Goal: Information Seeking & Learning: Learn about a topic

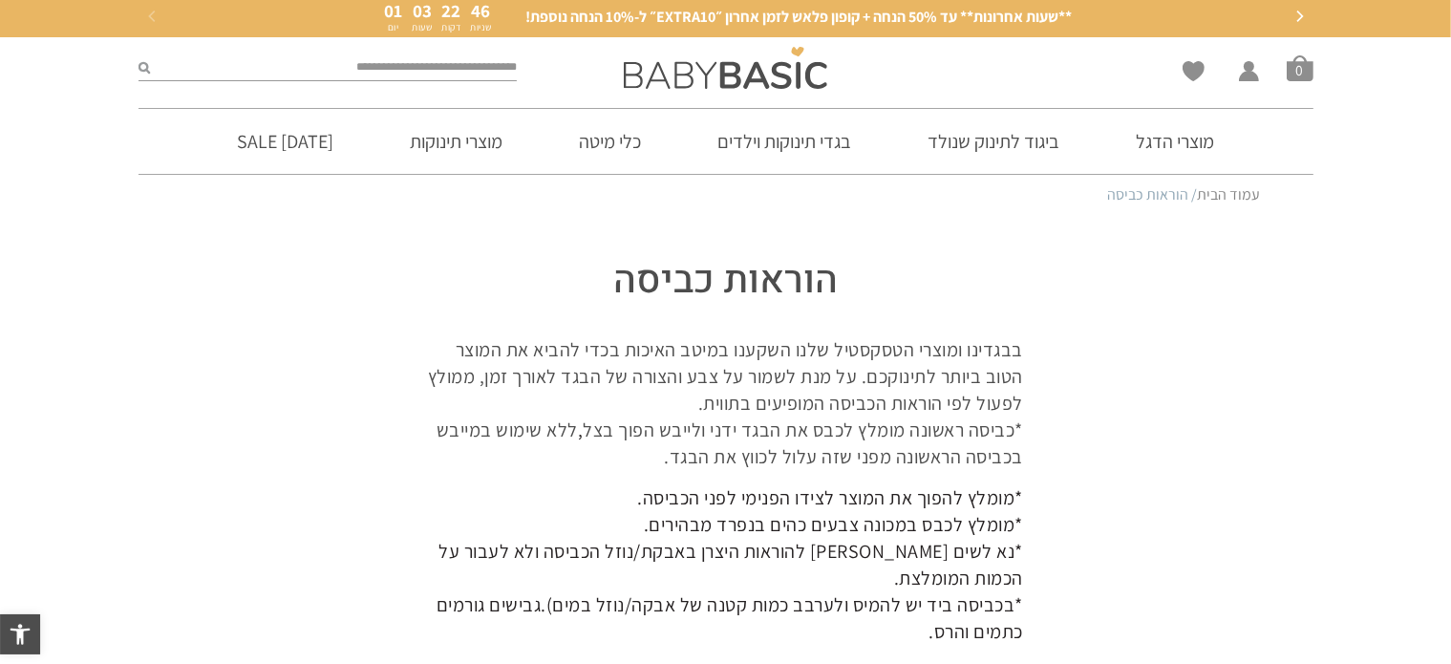
scroll to position [4, 0]
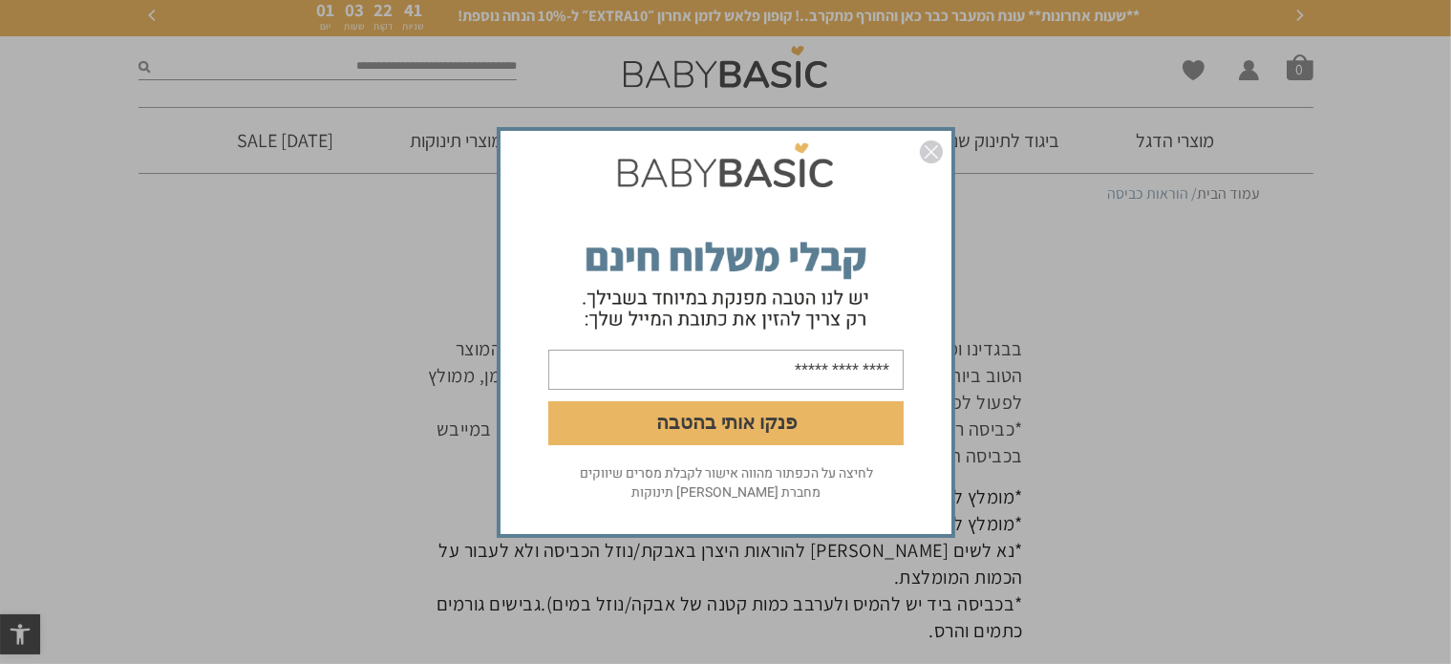
click at [936, 153] on img "סגור" at bounding box center [931, 151] width 23 height 23
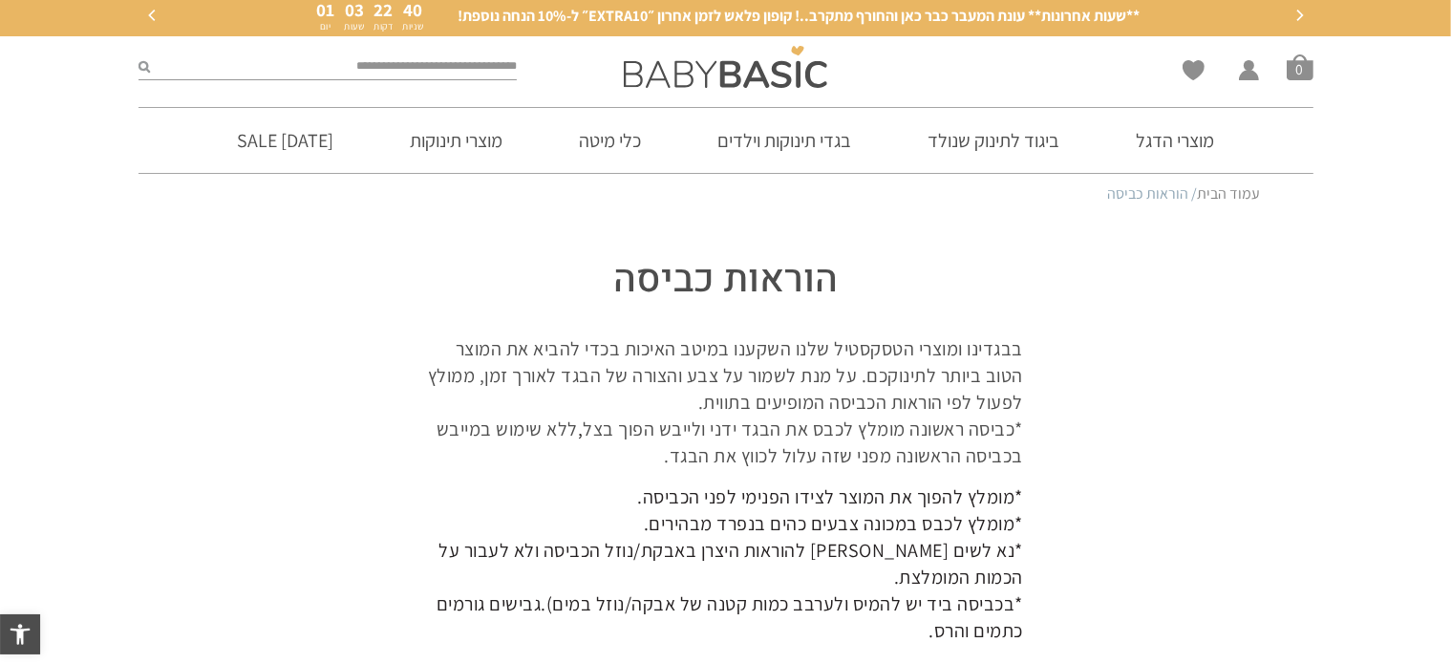
scroll to position [0, 0]
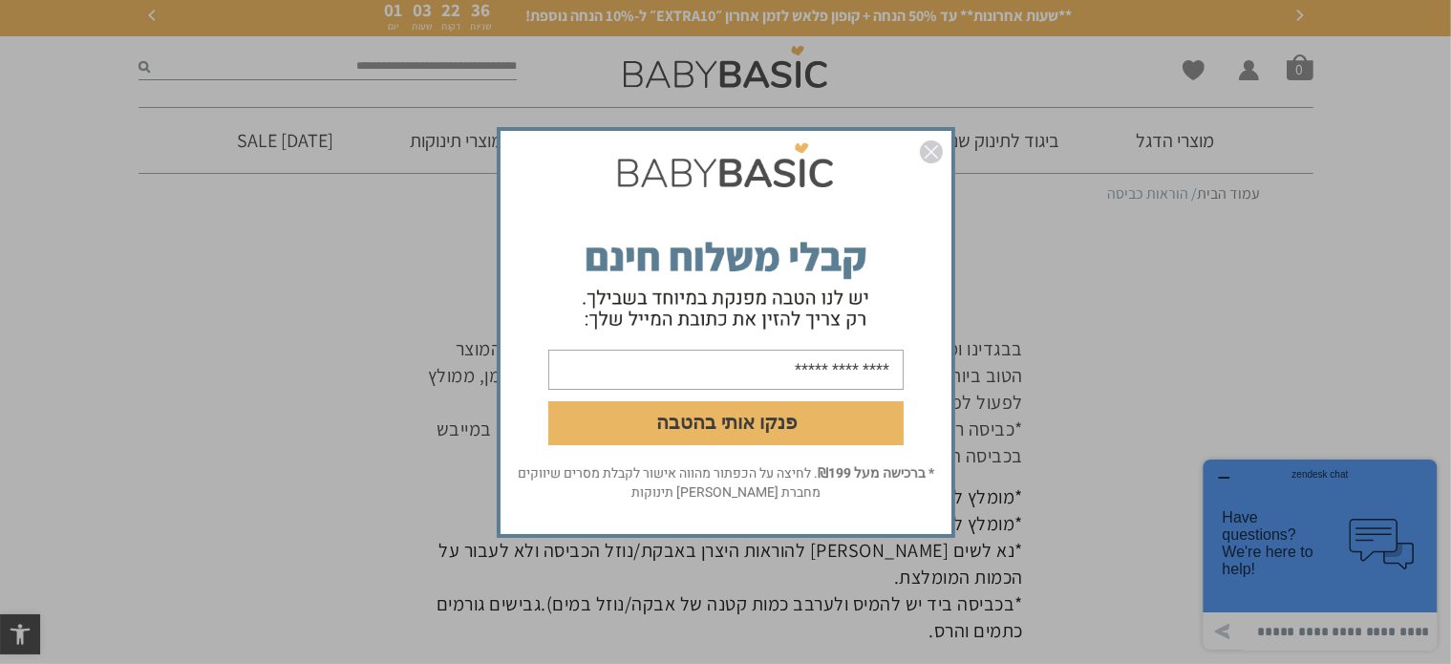
click at [927, 148] on img "סגור" at bounding box center [931, 151] width 23 height 23
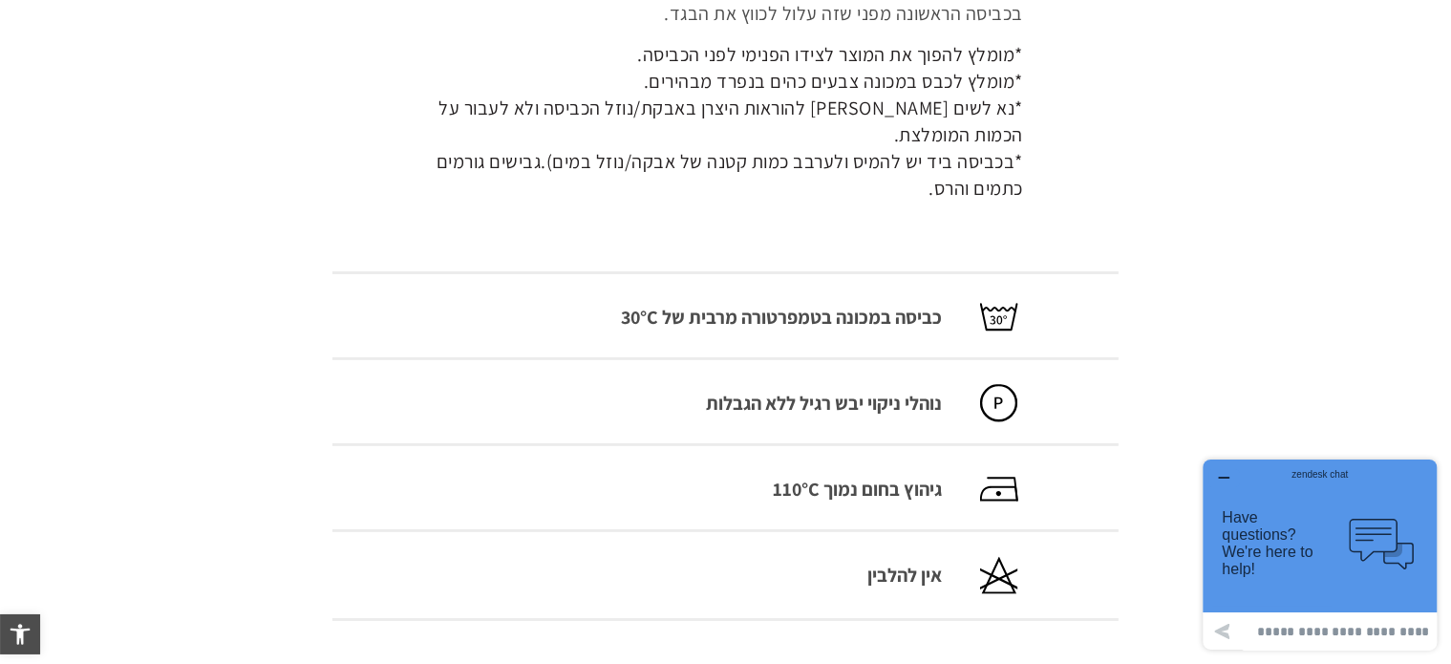
scroll to position [413, 0]
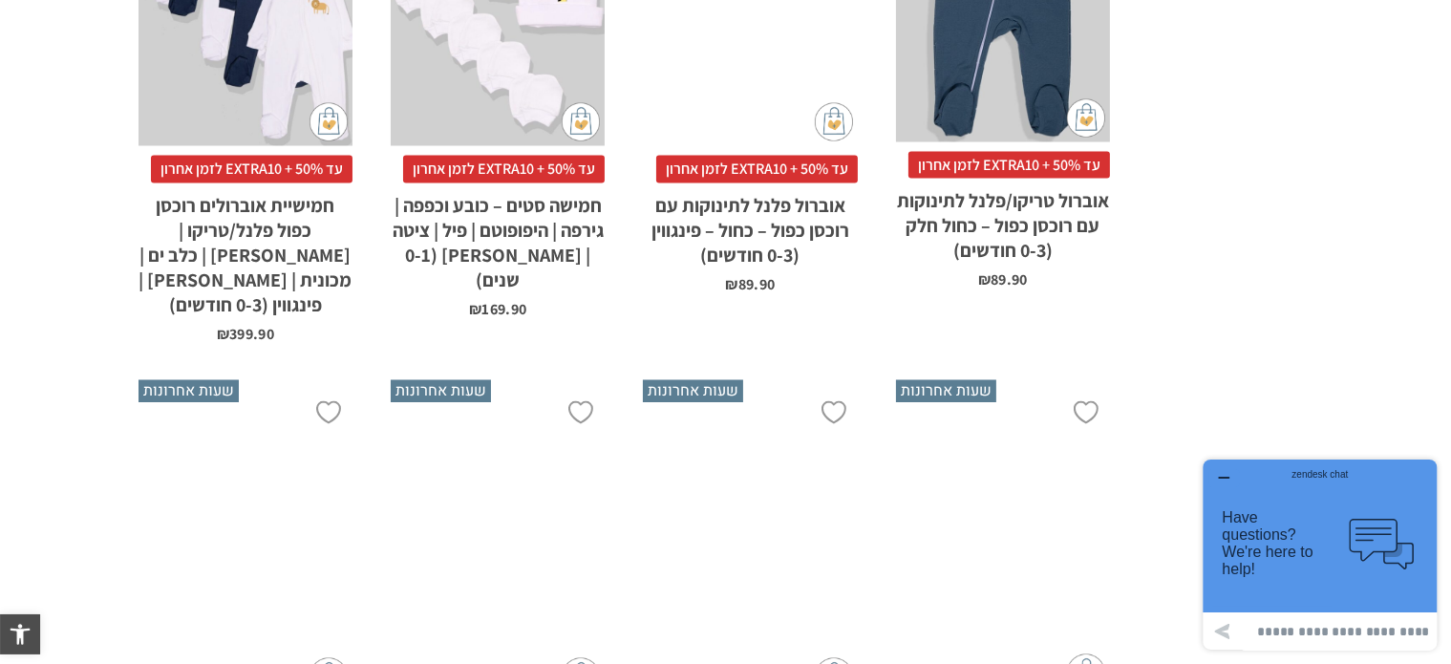
scroll to position [3695, 0]
